Goal: Task Accomplishment & Management: Manage account settings

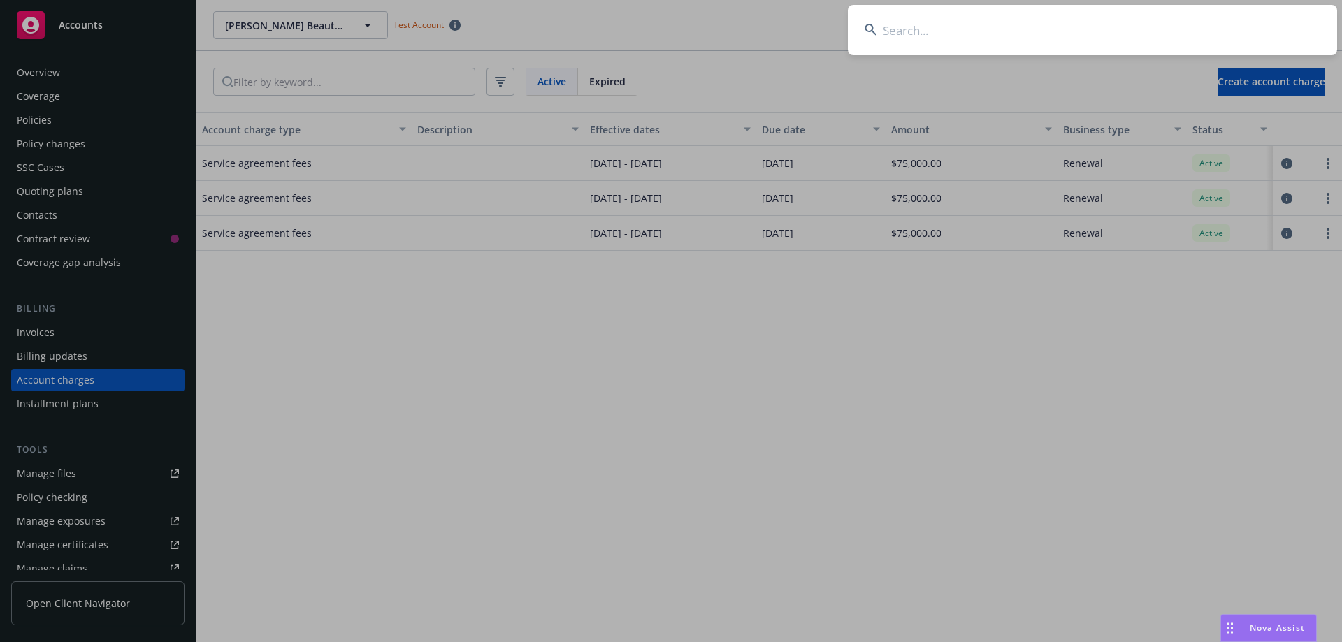
scroll to position [37, 0]
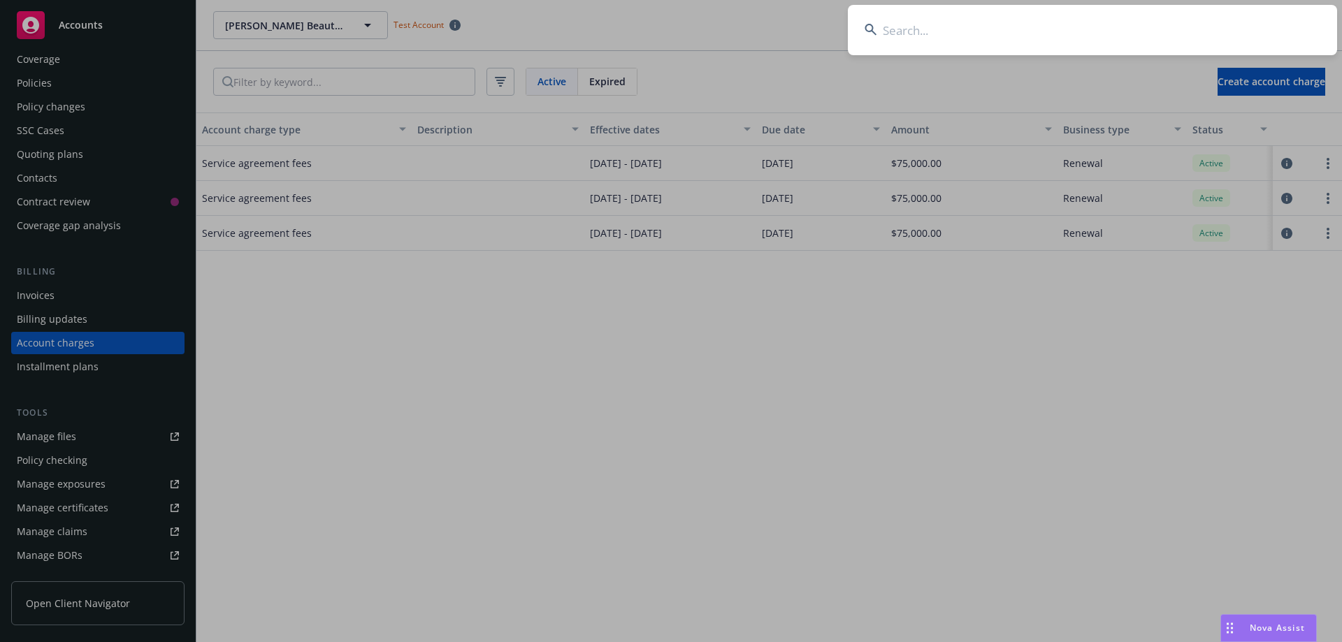
click at [1004, 28] on input at bounding box center [1092, 30] width 489 height 50
type input "Anovion LLC"
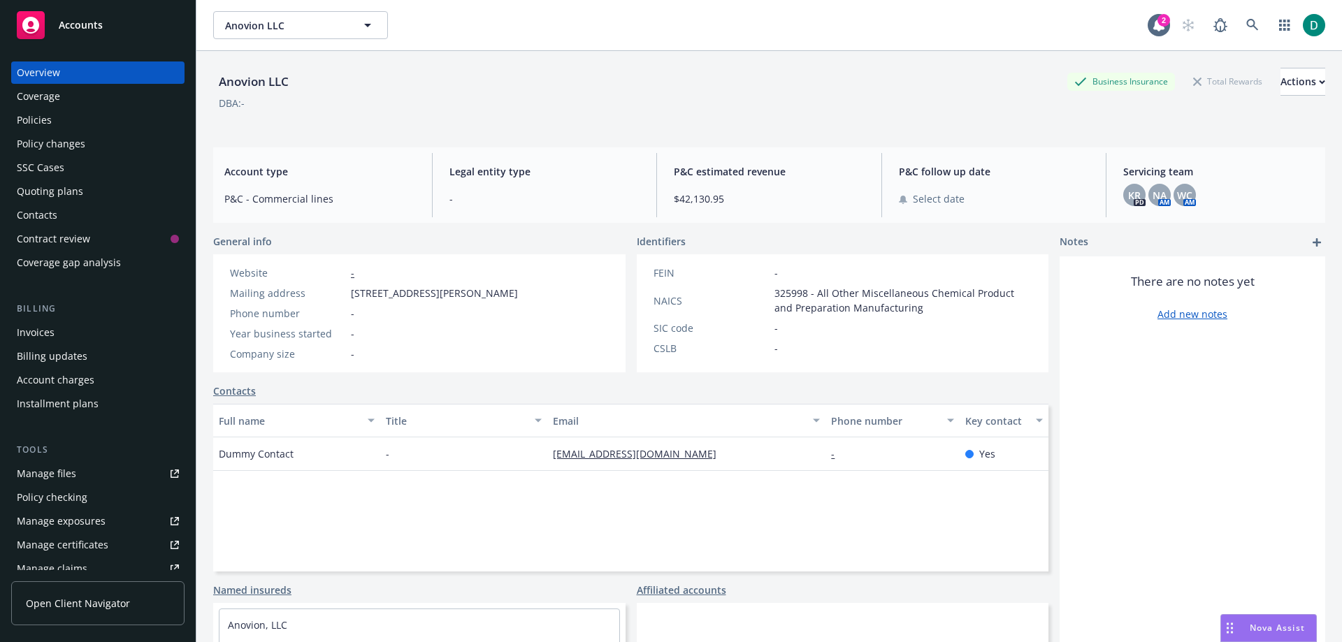
click at [37, 121] on div "Policies" at bounding box center [34, 120] width 35 height 22
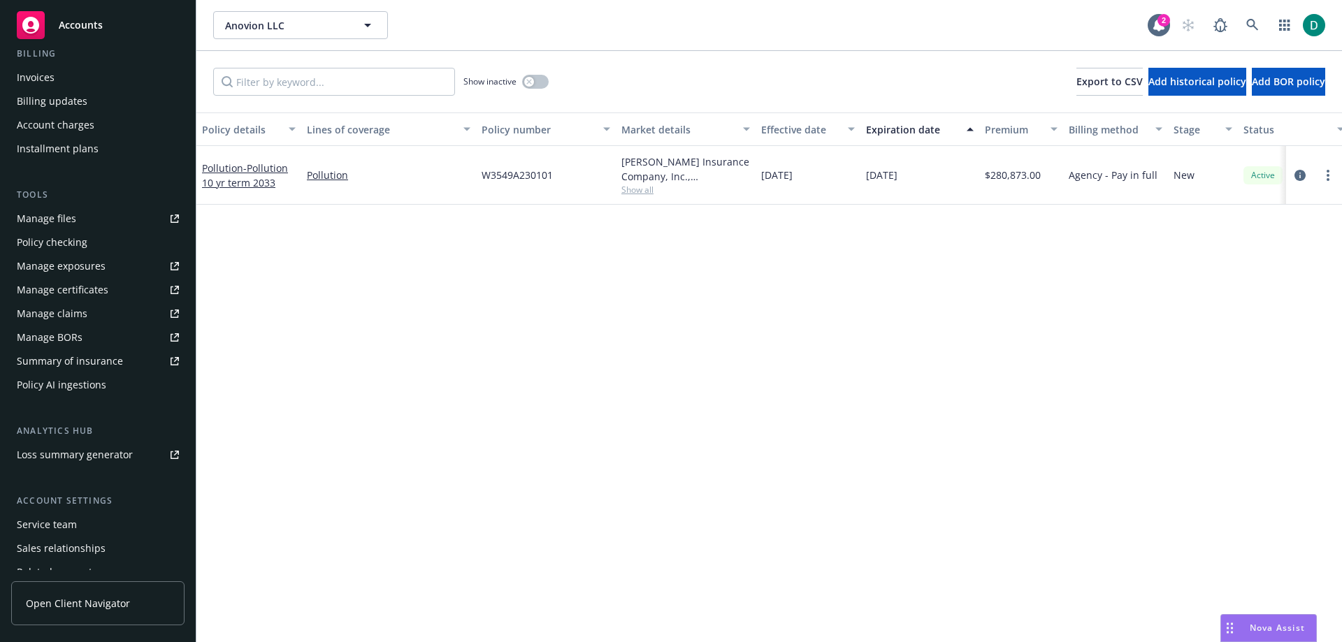
scroll to position [279, 0]
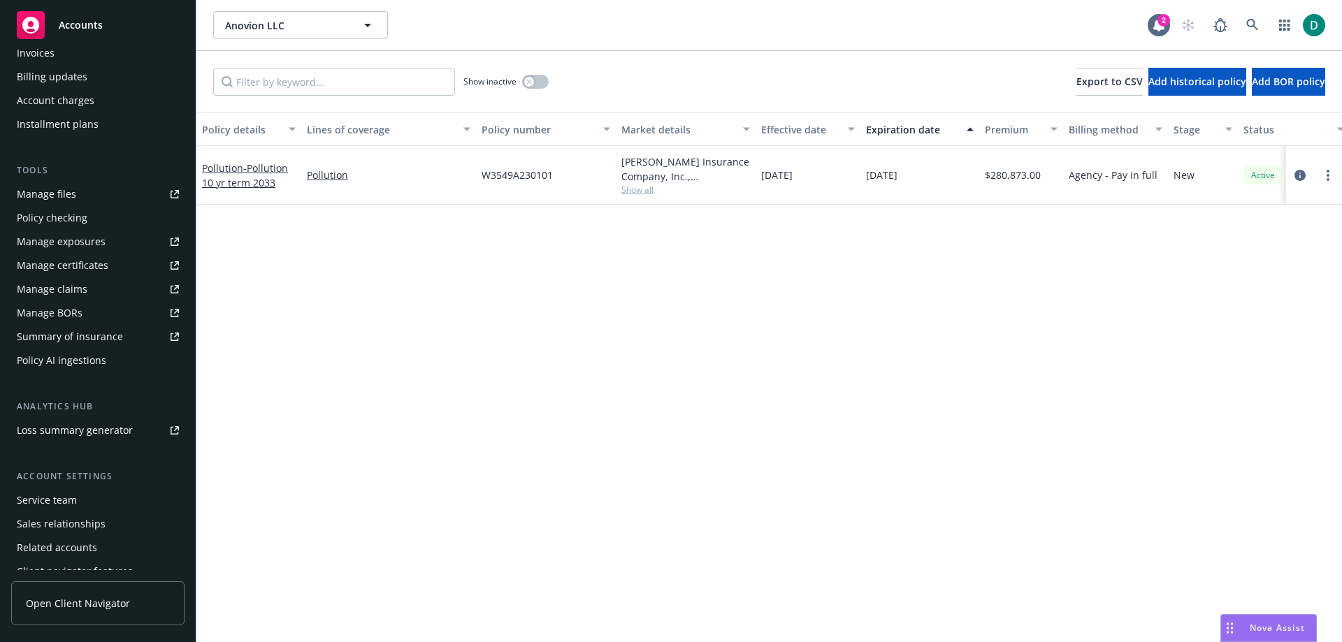
click at [52, 503] on div "Service team" at bounding box center [47, 500] width 60 height 22
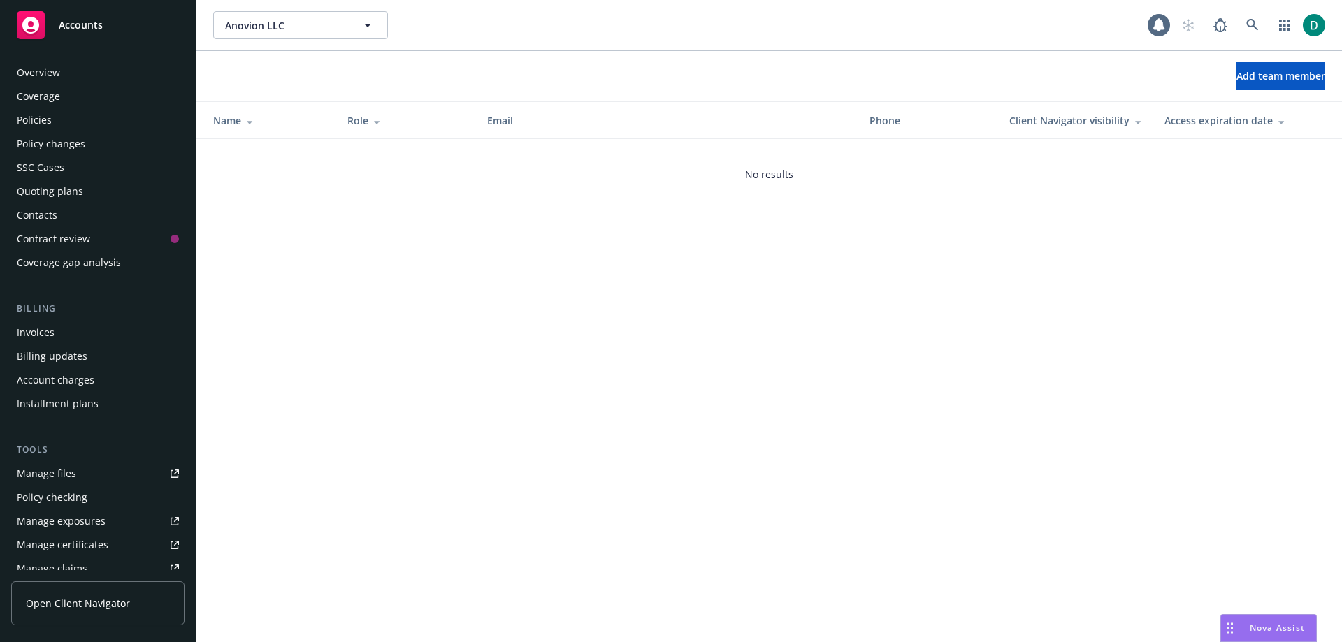
scroll to position [316, 0]
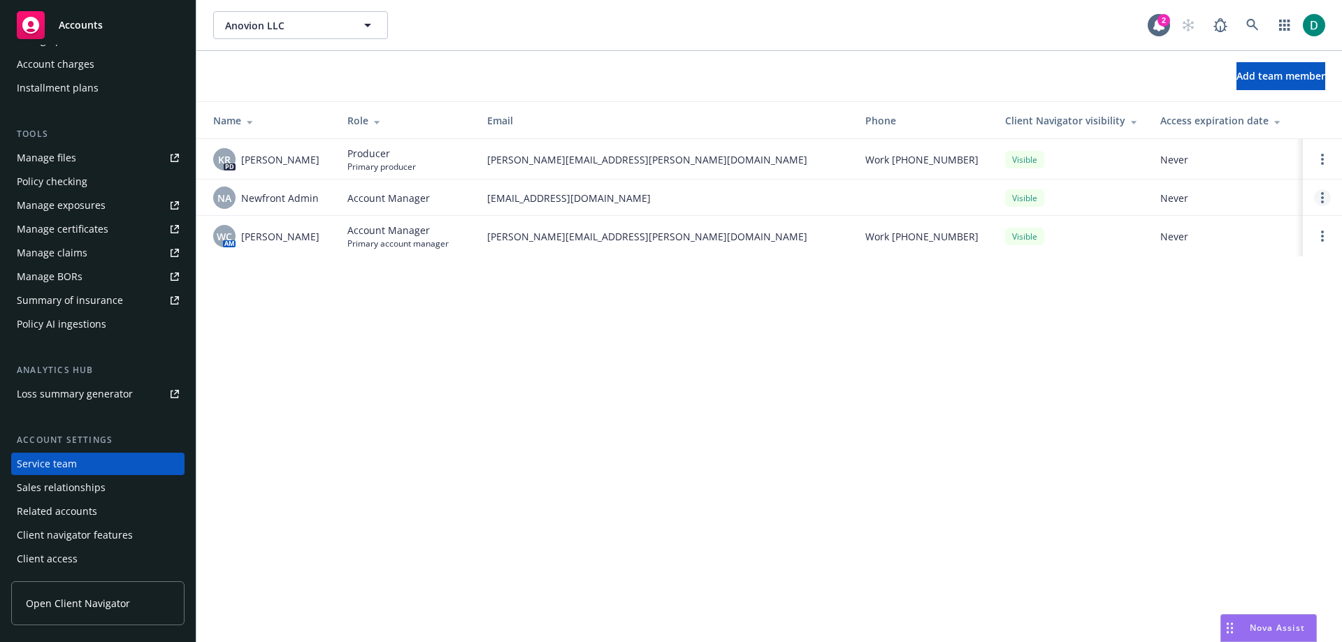
click at [1323, 199] on icon "Open options" at bounding box center [1322, 197] width 3 height 11
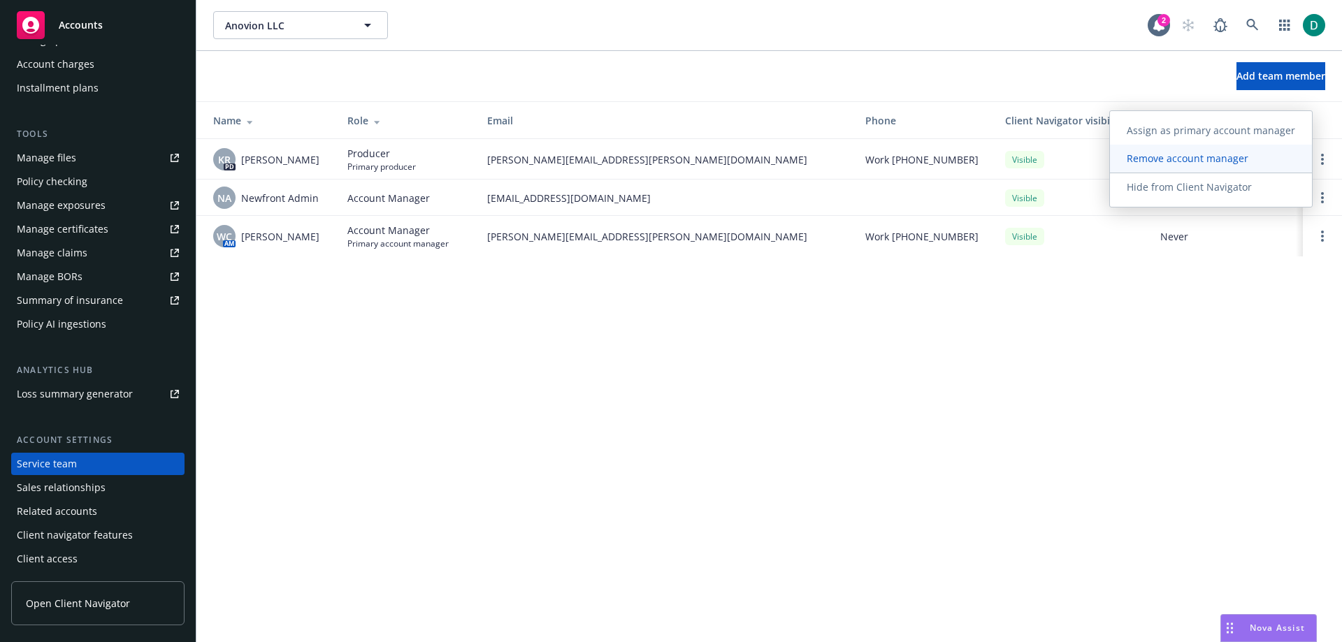
click at [1179, 158] on span "Remove account manager" at bounding box center [1187, 158] width 155 height 13
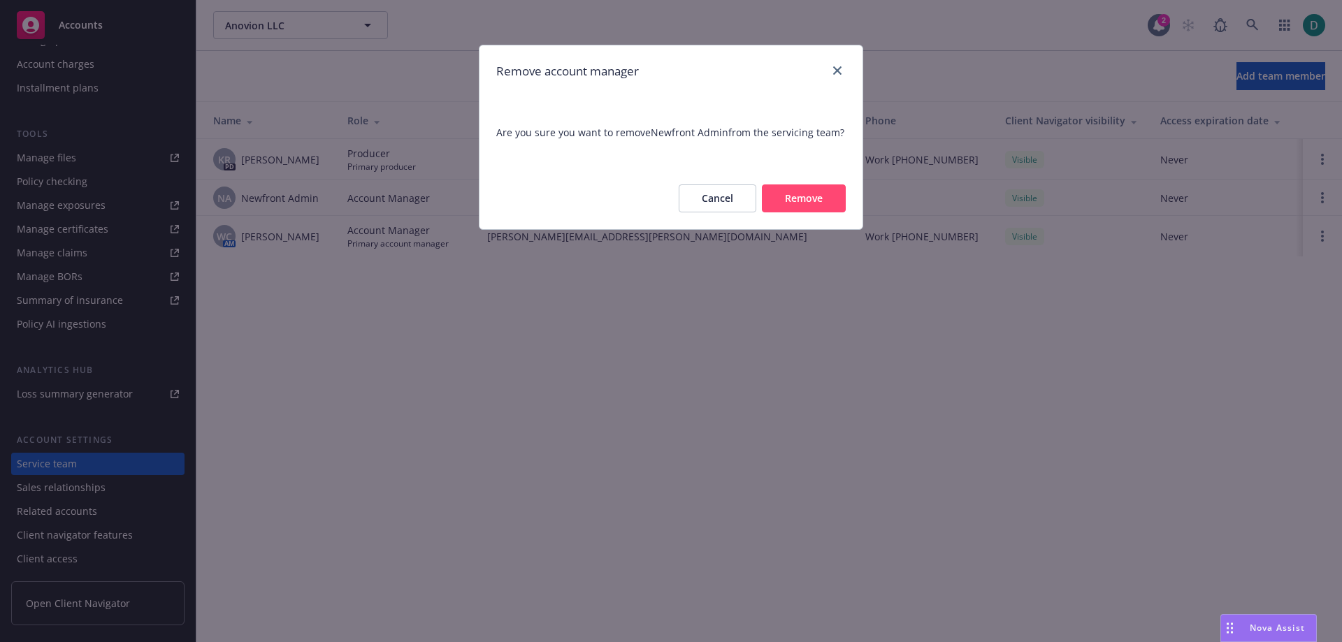
click at [820, 197] on button "Remove" at bounding box center [804, 198] width 84 height 28
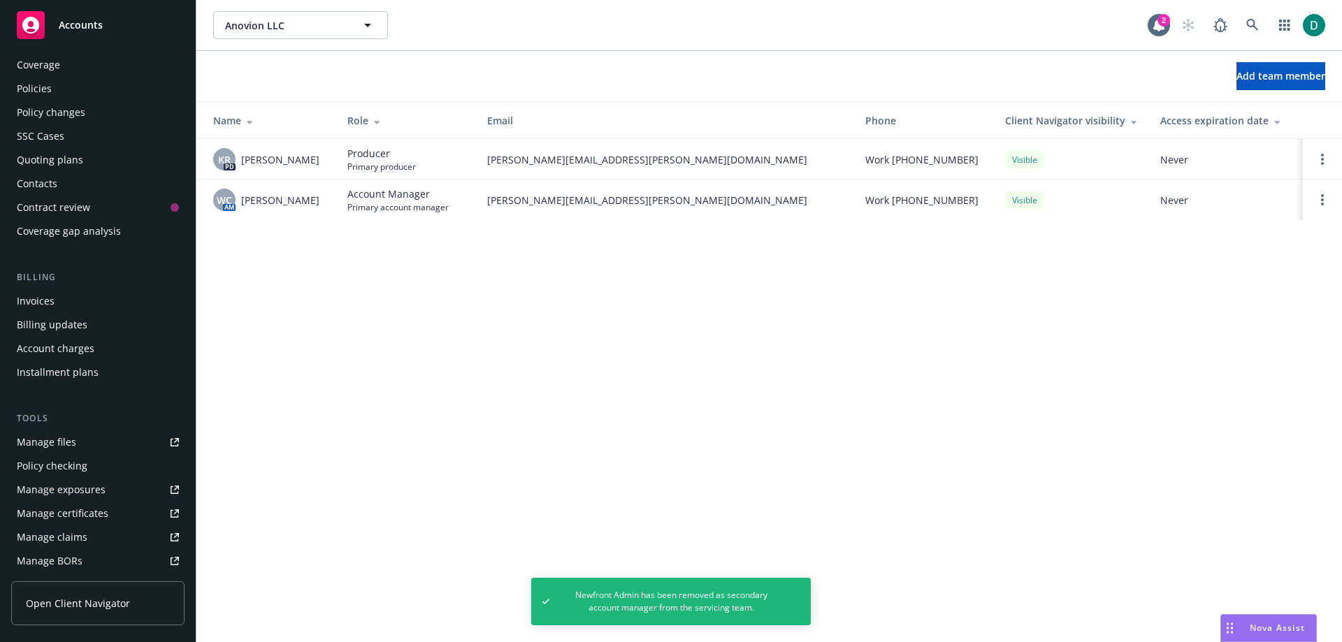
scroll to position [0, 0]
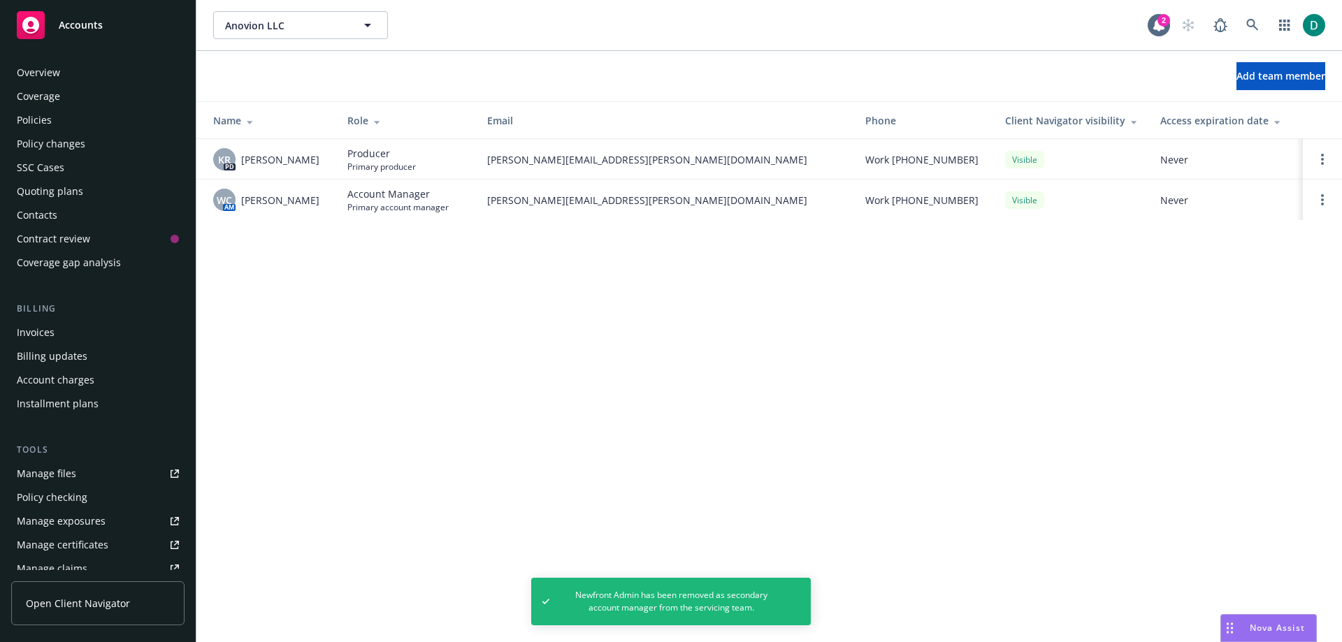
click at [34, 113] on div "Policies" at bounding box center [34, 120] width 35 height 22
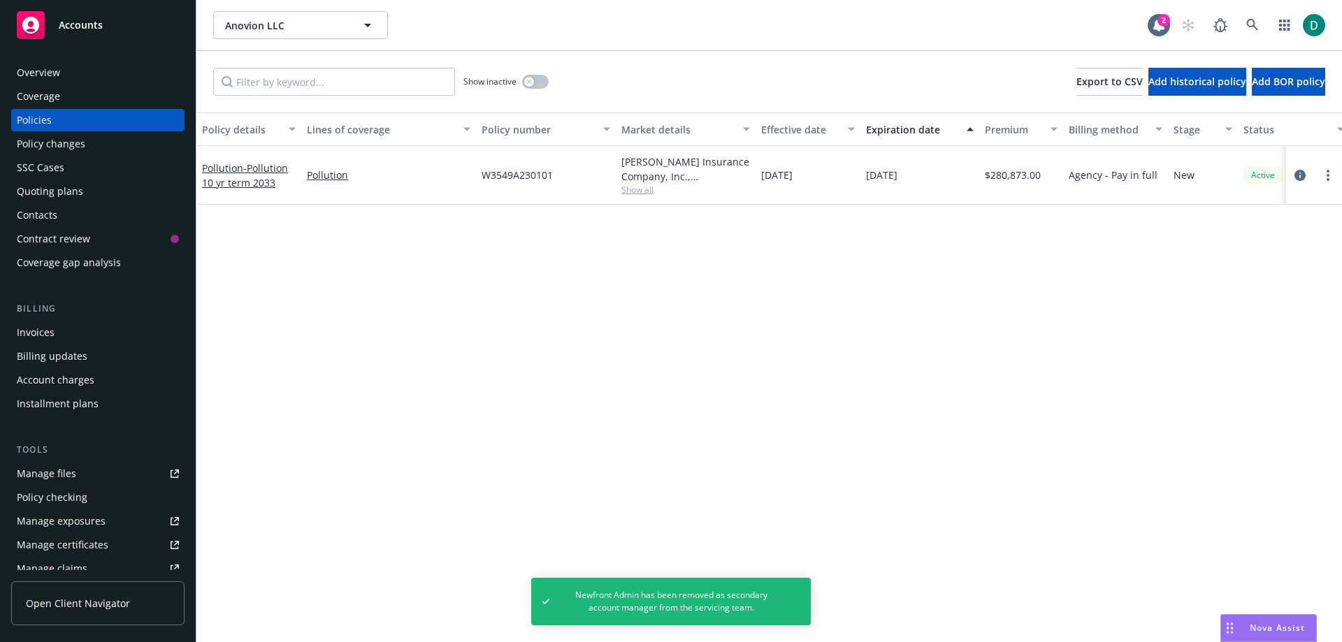
click at [236, 175] on div "Pollution - Pollution 10 yr term 2033" at bounding box center [249, 175] width 94 height 29
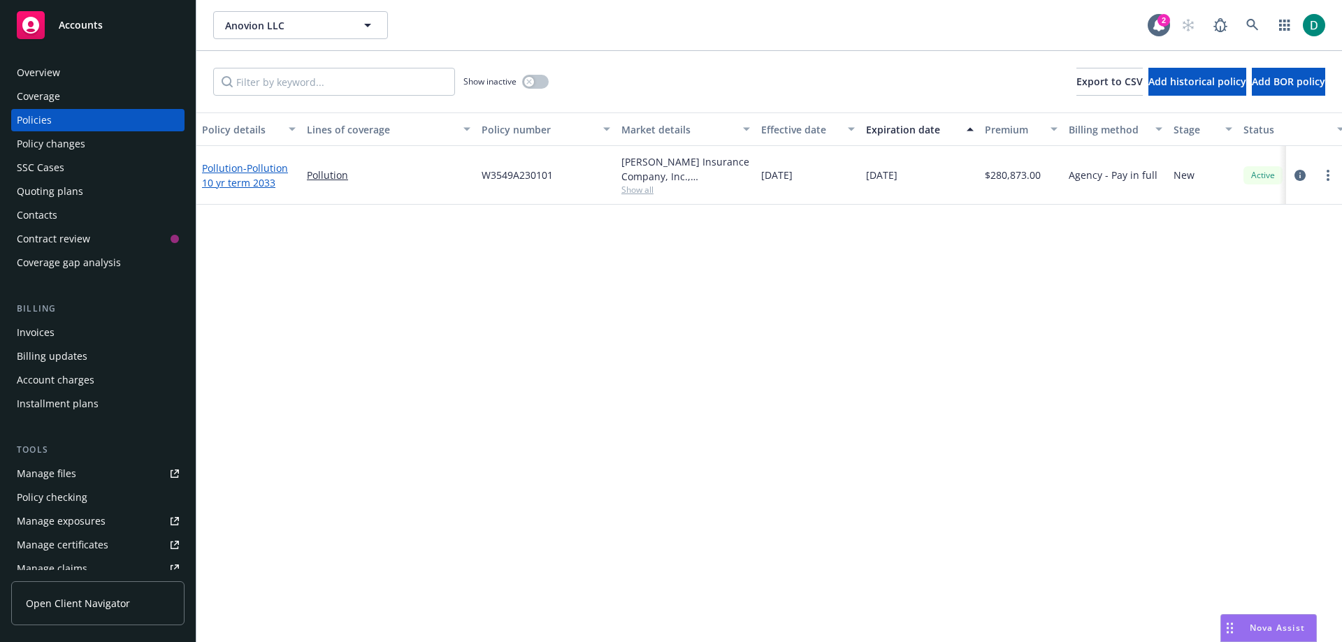
click at [240, 172] on link "Pollution - Pollution 10 yr term 2033" at bounding box center [245, 175] width 86 height 28
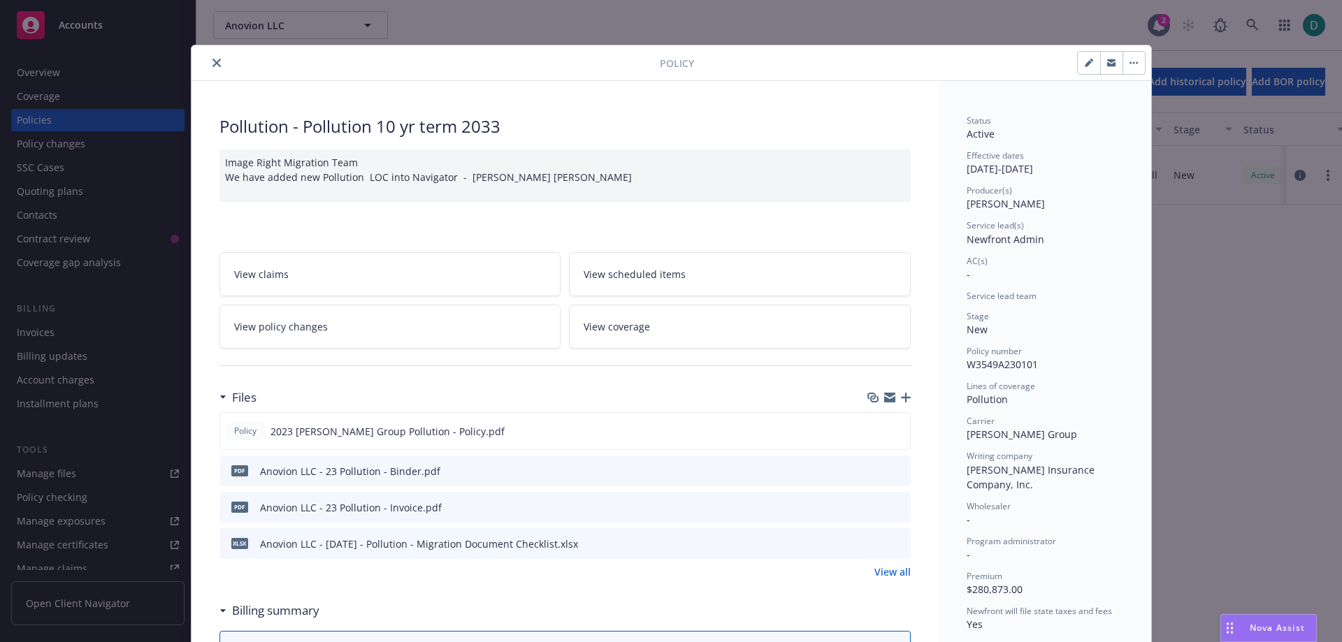
click at [1084, 61] on icon "button" at bounding box center [1088, 63] width 8 height 8
select select "NEW"
select select "12"
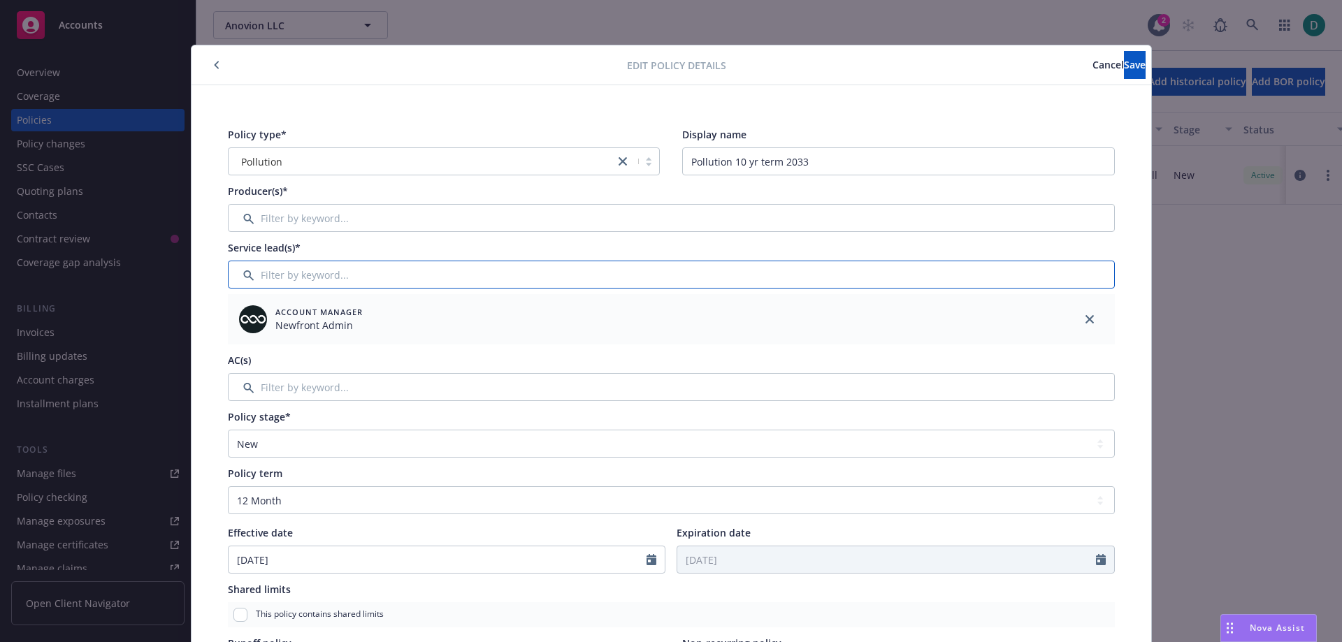
click at [329, 279] on input "Filter by keyword..." at bounding box center [671, 275] width 887 height 28
type input "D"
click at [1092, 72] on button "Cancel" at bounding box center [1107, 65] width 31 height 28
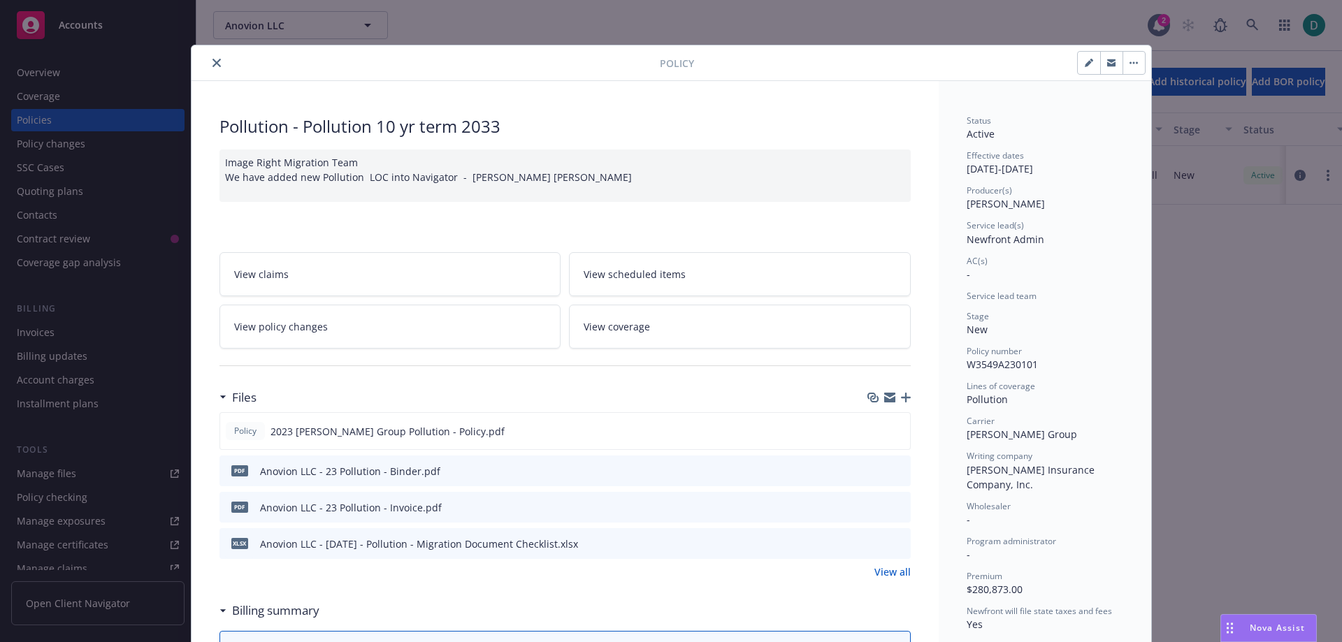
click at [213, 65] on icon "close" at bounding box center [216, 63] width 8 height 8
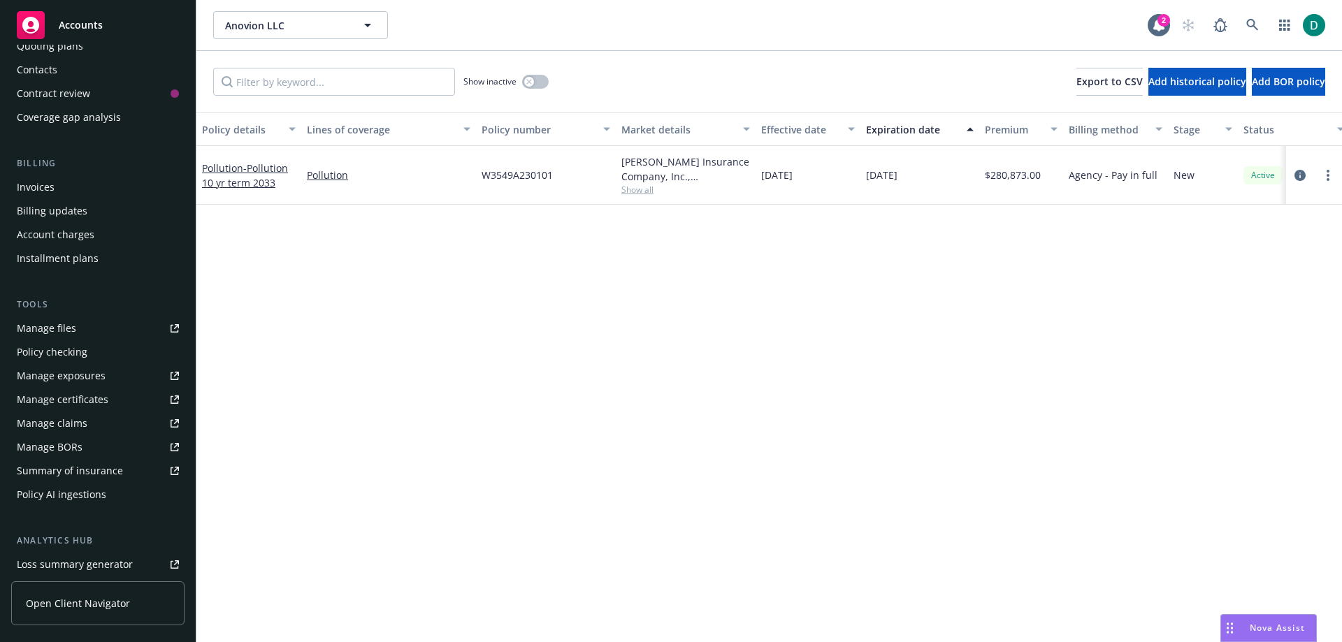
scroll to position [279, 0]
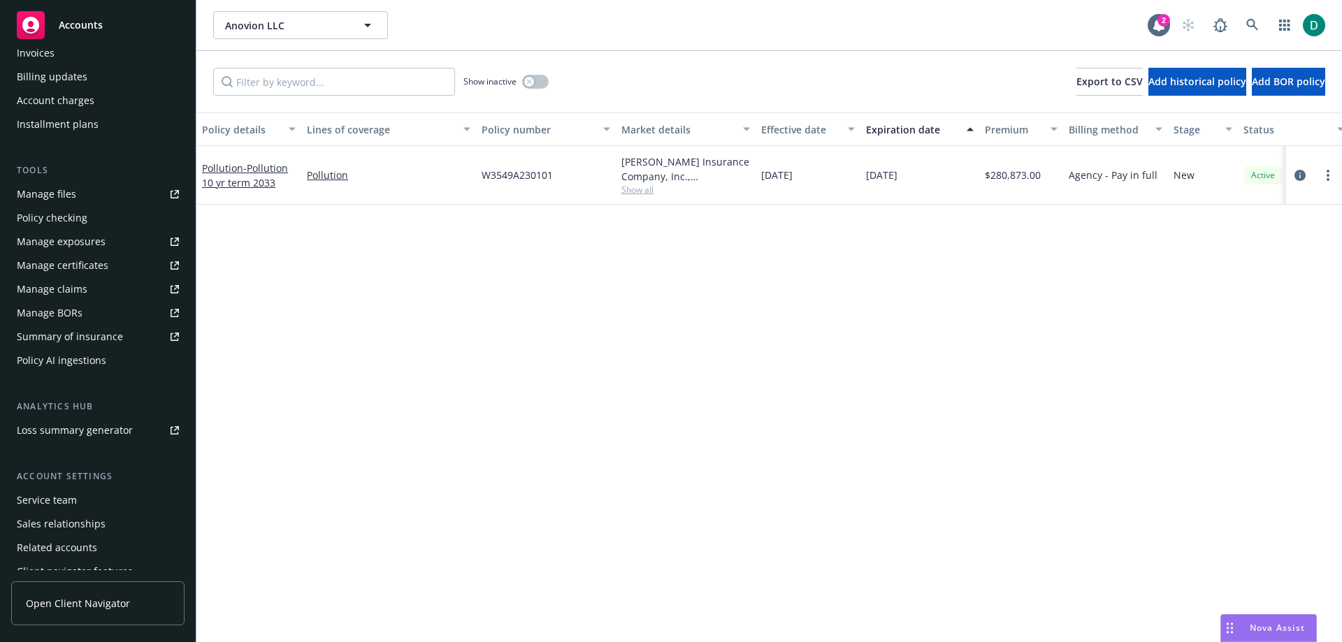
click at [72, 500] on div "Service team" at bounding box center [47, 500] width 60 height 22
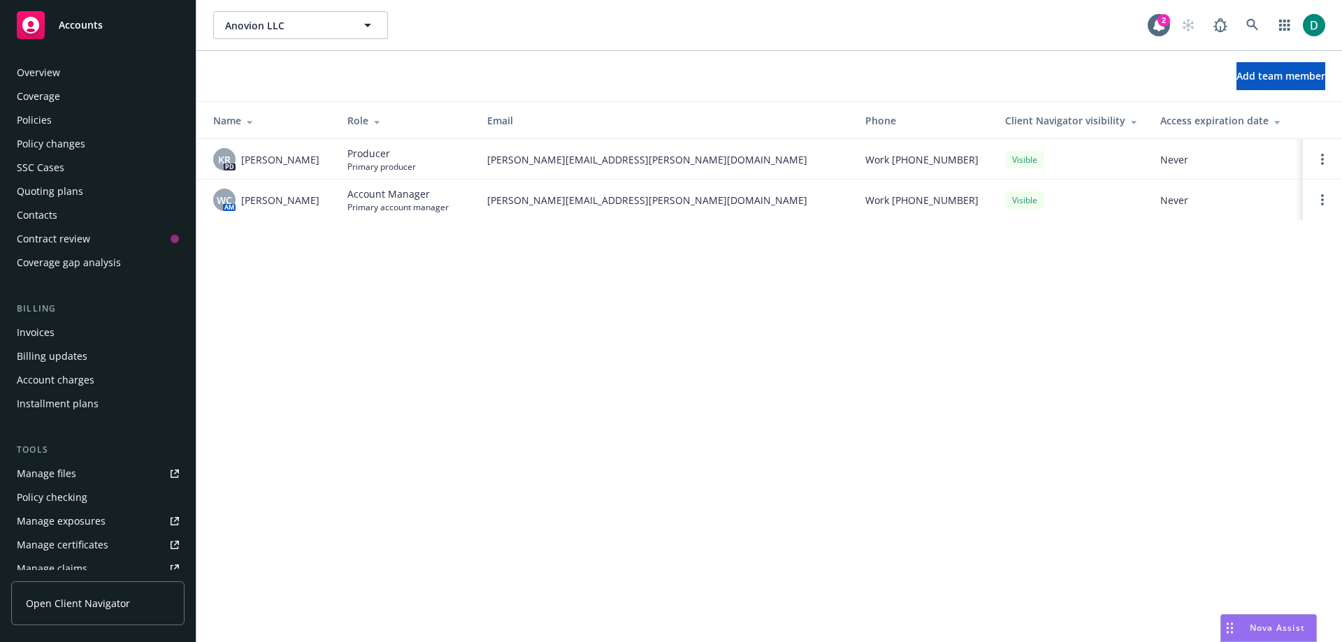
click at [42, 124] on div "Policies" at bounding box center [34, 120] width 35 height 22
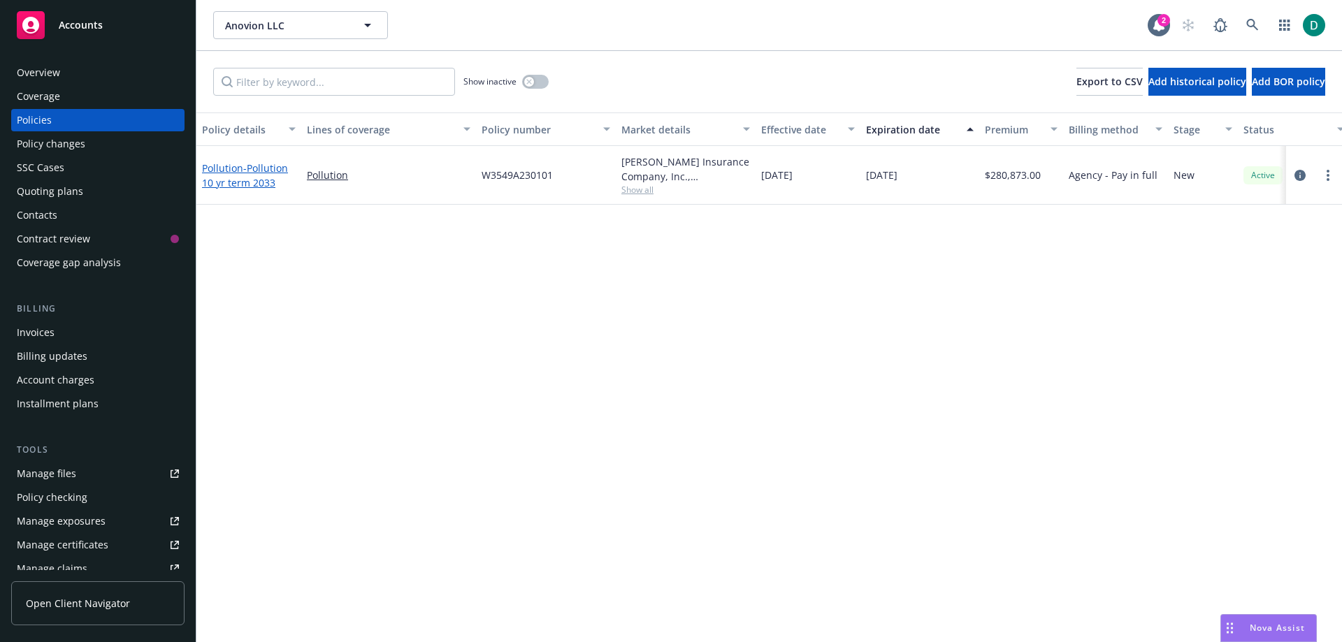
click at [254, 172] on span "- Pollution 10 yr term 2033" at bounding box center [245, 175] width 86 height 28
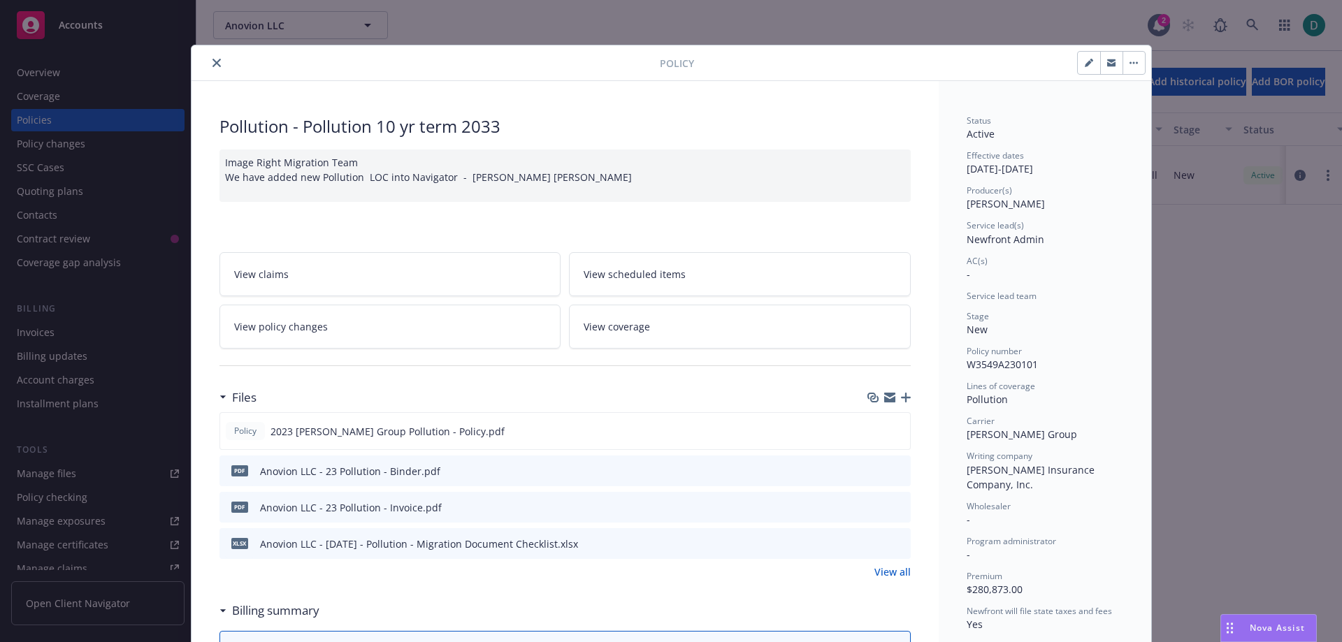
scroll to position [42, 0]
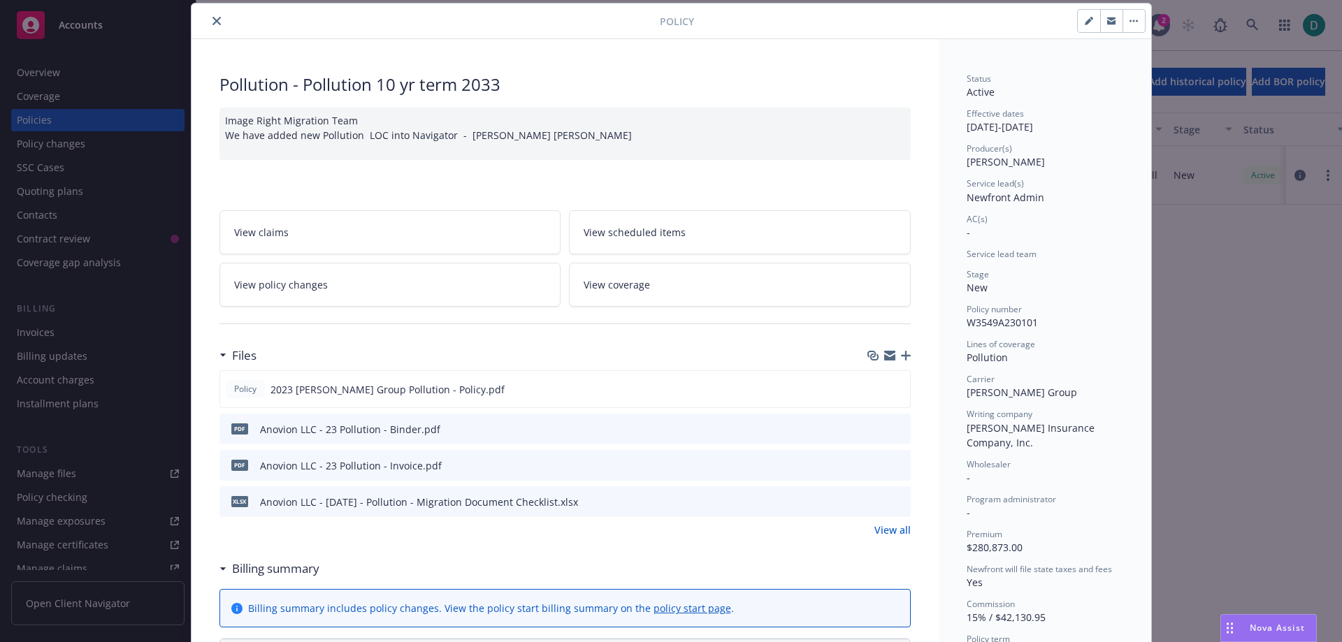
click at [1084, 23] on icon "button" at bounding box center [1087, 21] width 7 height 7
select select "NEW"
select select "12"
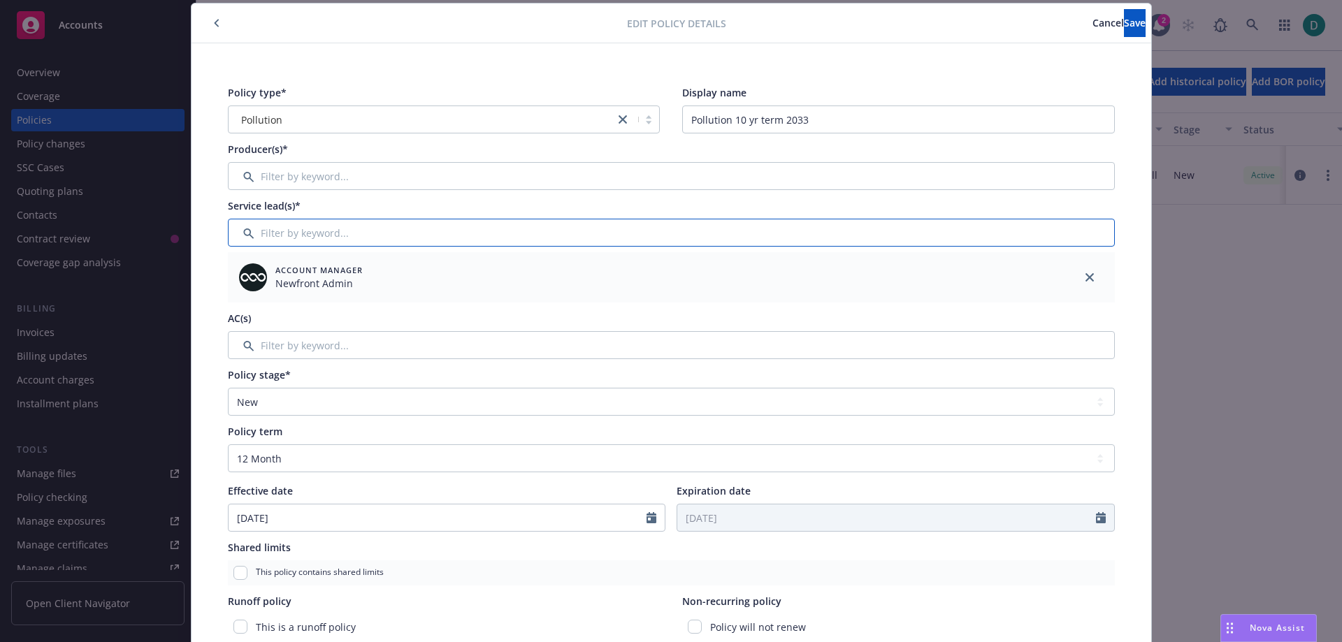
click at [277, 229] on input "Filter by keyword..." at bounding box center [671, 233] width 887 height 28
click at [310, 232] on input "Filter by keyword..." at bounding box center [671, 233] width 887 height 28
type input "[PERSON_NAME]"
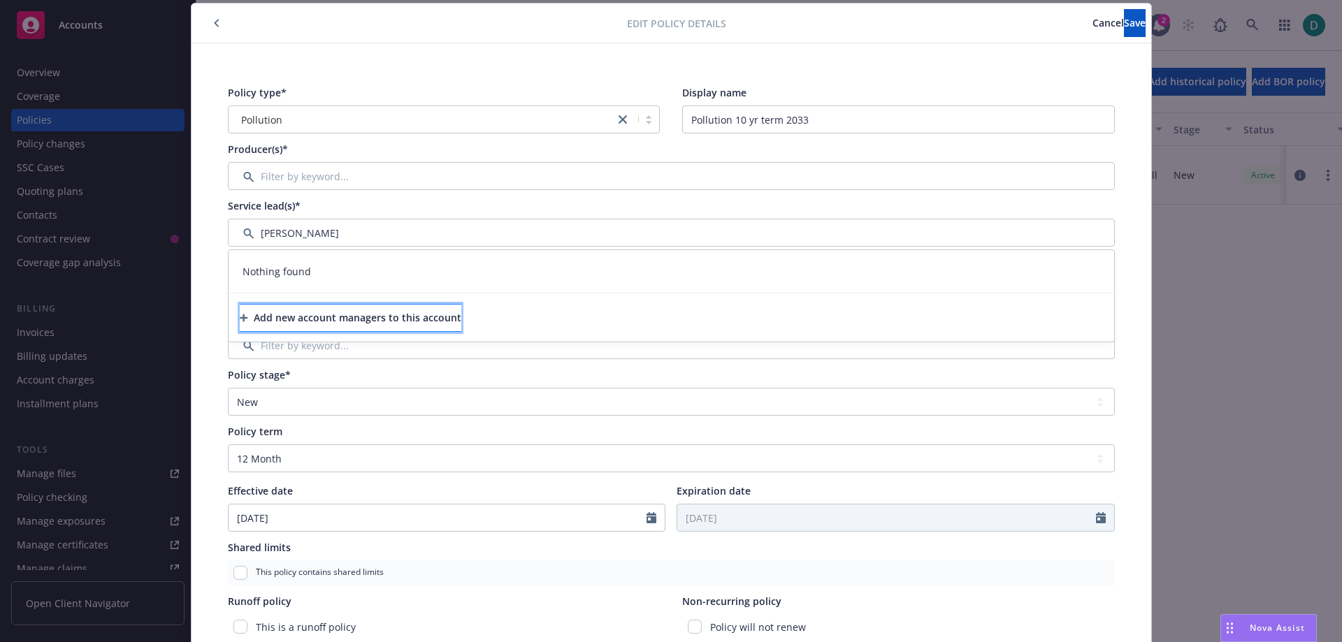
click at [335, 322] on div "Add new account managers to this account" at bounding box center [350, 318] width 221 height 27
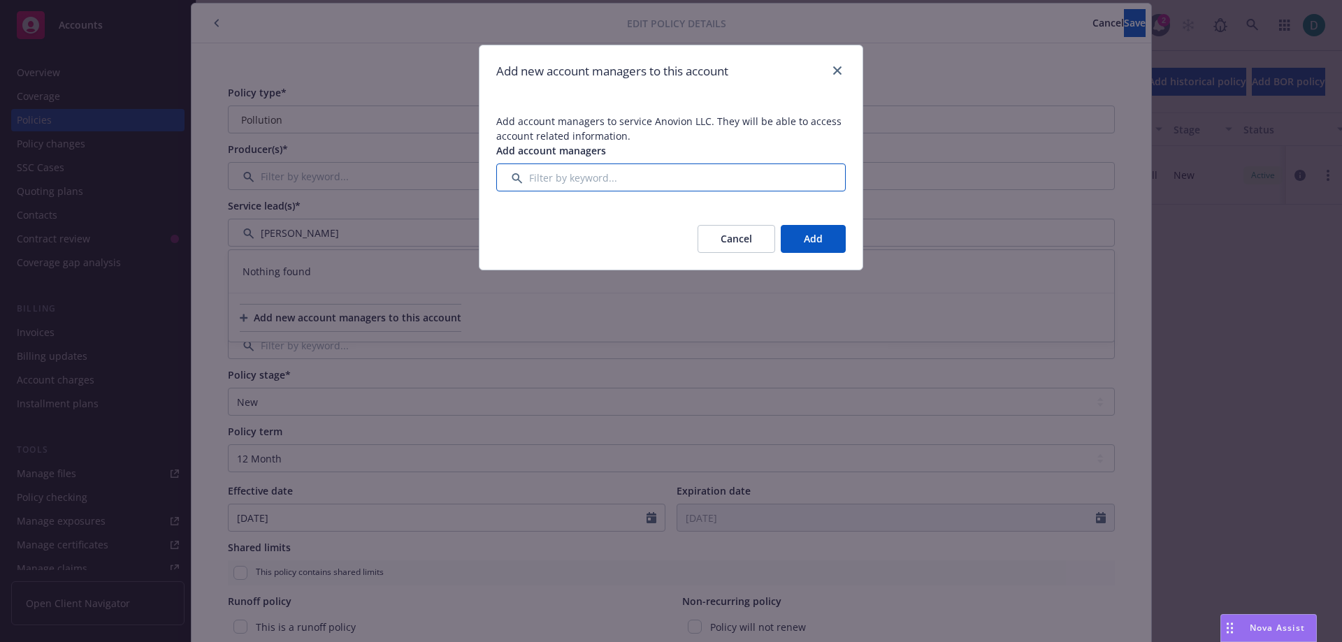
click at [536, 181] on input "Filter by keyword..." at bounding box center [670, 178] width 349 height 28
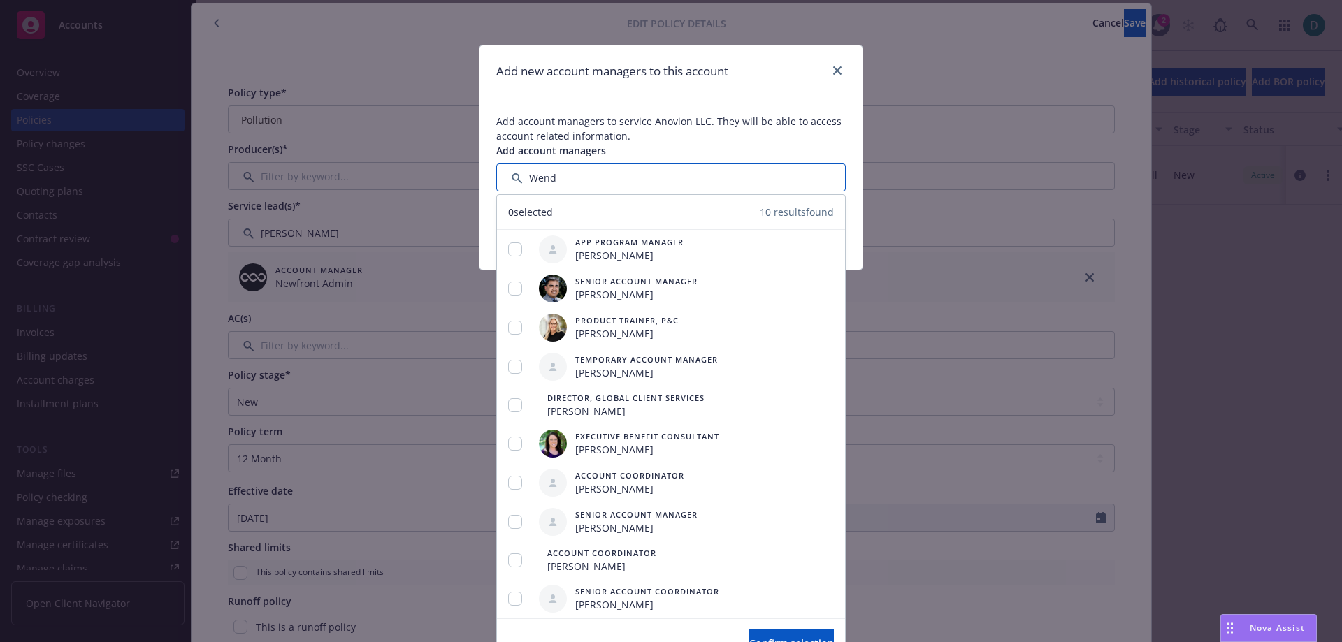
type input "[PERSON_NAME]"
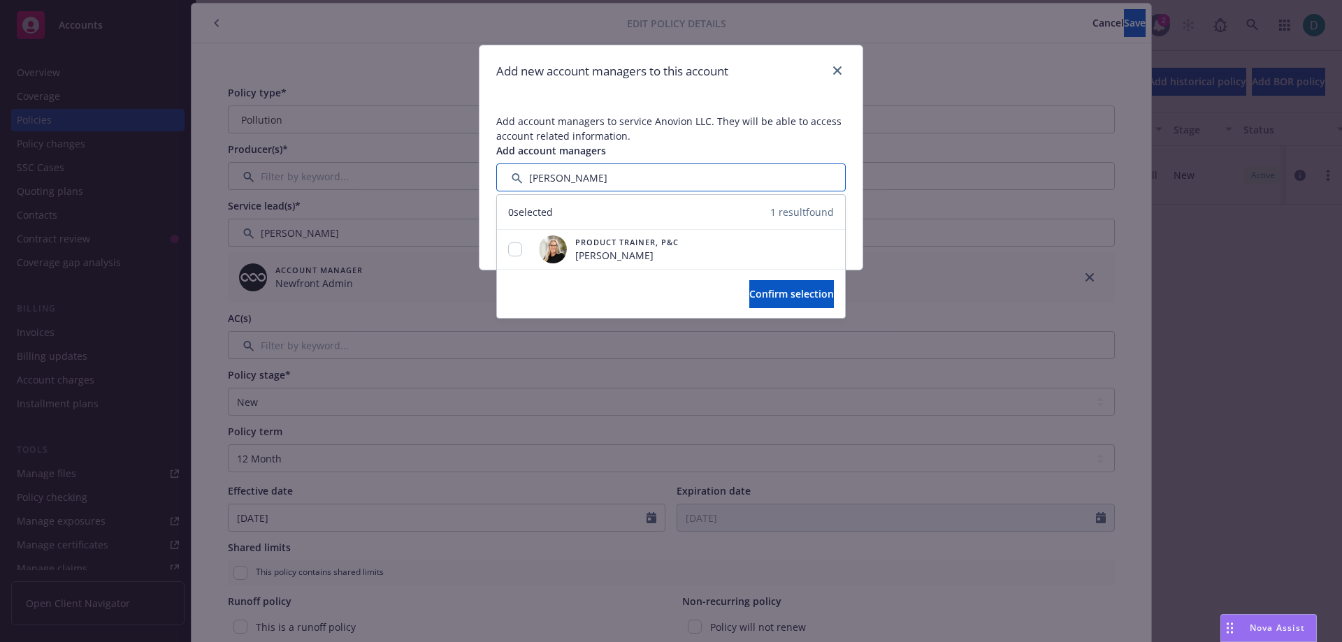
drag, startPoint x: 600, startPoint y: 183, endPoint x: 494, endPoint y: 175, distance: 106.5
click at [498, 175] on input "Filter by keyword..." at bounding box center [670, 178] width 349 height 28
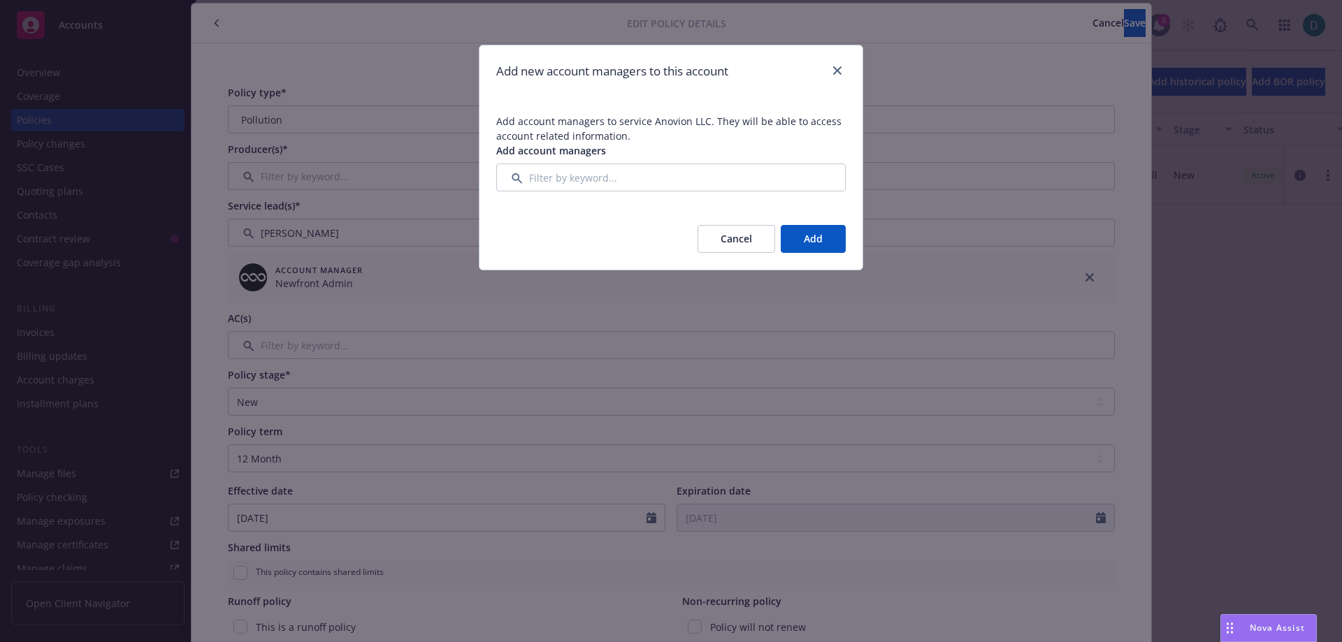
click at [748, 235] on button "Cancel" at bounding box center [736, 239] width 78 height 28
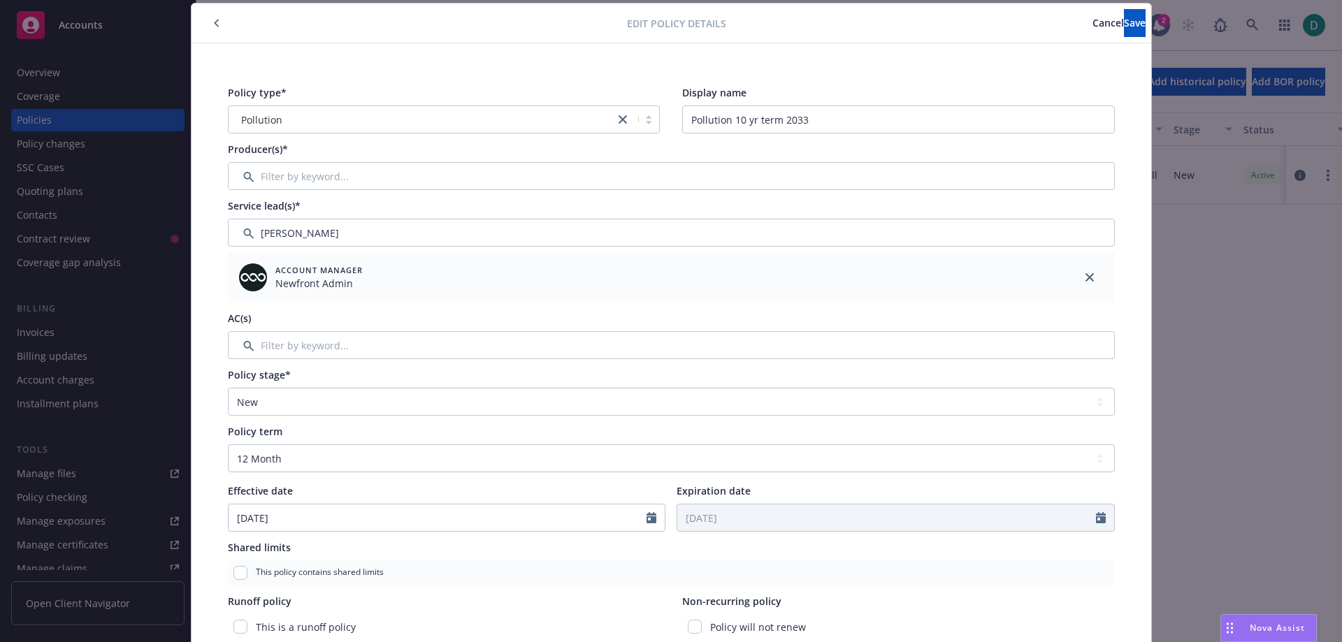
click at [1092, 21] on span "Cancel" at bounding box center [1107, 22] width 31 height 13
